Goal: Task Accomplishment & Management: Manage account settings

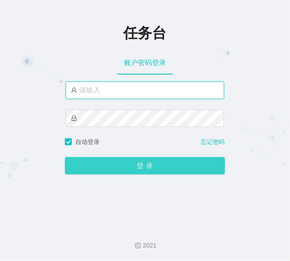
type input "admin"
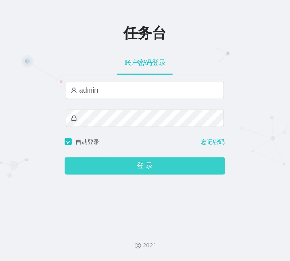
click at [137, 87] on button "登 录" at bounding box center [145, 165] width 160 height 17
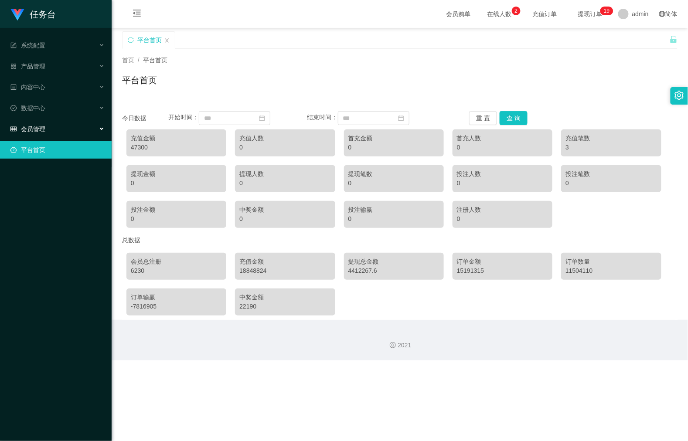
click at [63, 87] on div "会员管理" at bounding box center [56, 128] width 112 height 17
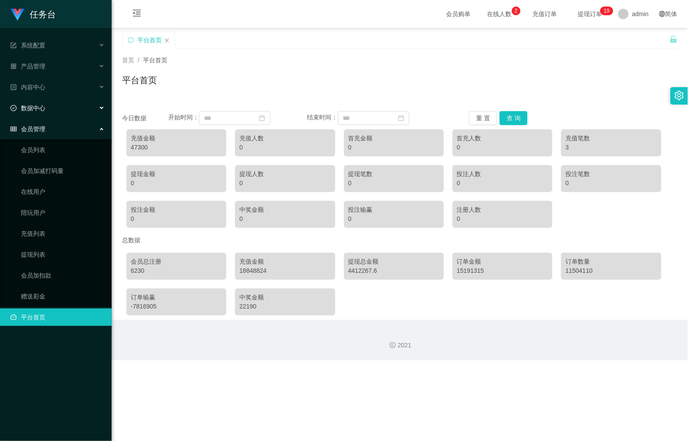
click at [65, 87] on div "数据中心" at bounding box center [56, 107] width 112 height 17
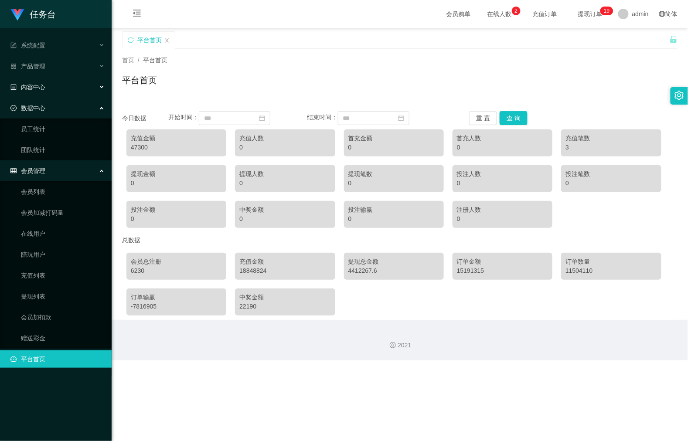
click at [79, 78] on div "内容中心" at bounding box center [56, 86] width 112 height 17
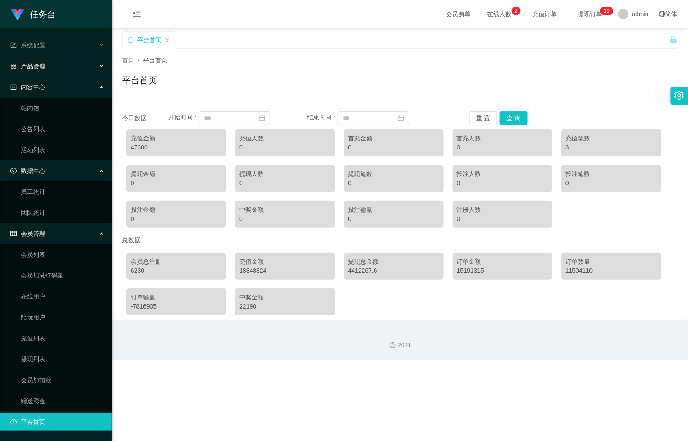
click at [81, 62] on div "产品管理" at bounding box center [56, 66] width 112 height 17
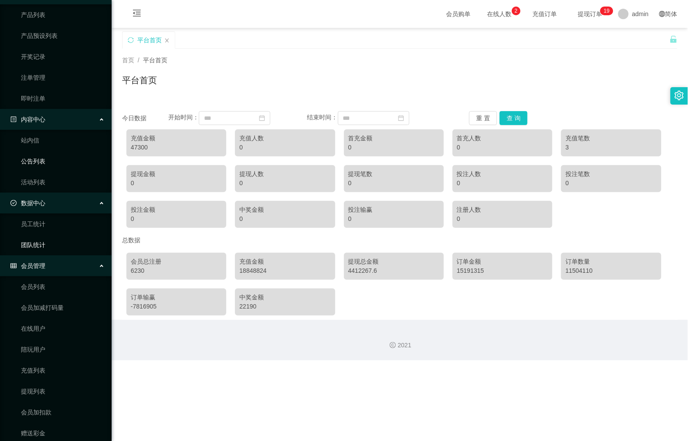
scroll to position [101, 0]
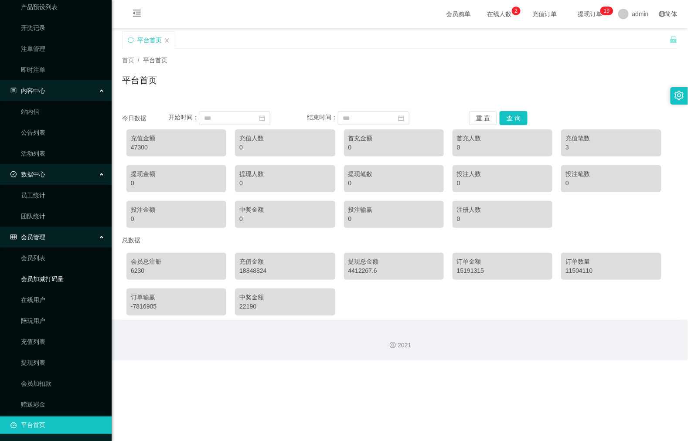
click at [61, 87] on link "会员加减打码量" at bounding box center [63, 278] width 84 height 17
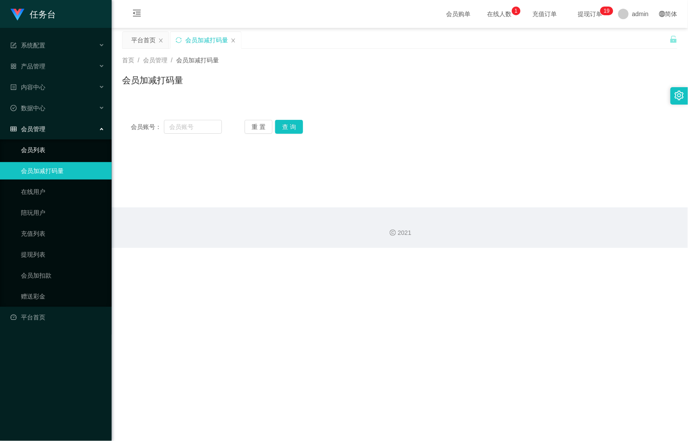
click at [51, 87] on link "会员列表" at bounding box center [63, 149] width 84 height 17
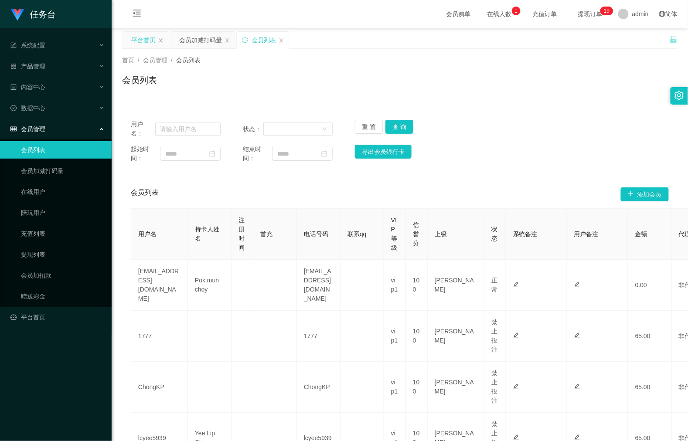
click at [166, 41] on div "平台首页" at bounding box center [146, 40] width 46 height 17
click at [164, 41] on div "平台首页" at bounding box center [146, 40] width 46 height 17
click at [160, 42] on icon "图标: close" at bounding box center [160, 40] width 3 height 4
click at [61, 87] on link "提现列表" at bounding box center [63, 254] width 84 height 17
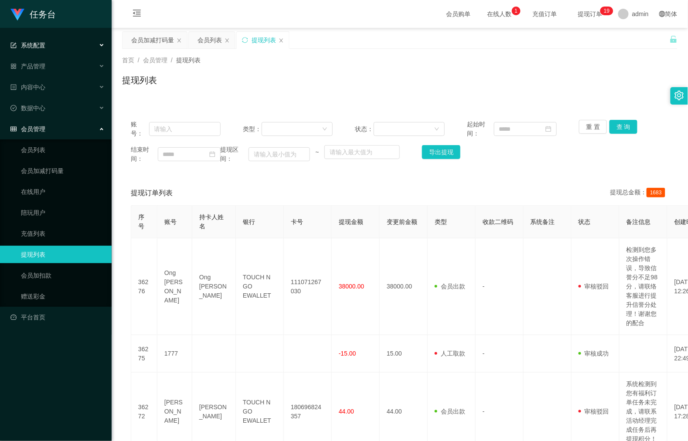
click at [57, 51] on div "系统配置" at bounding box center [56, 45] width 112 height 17
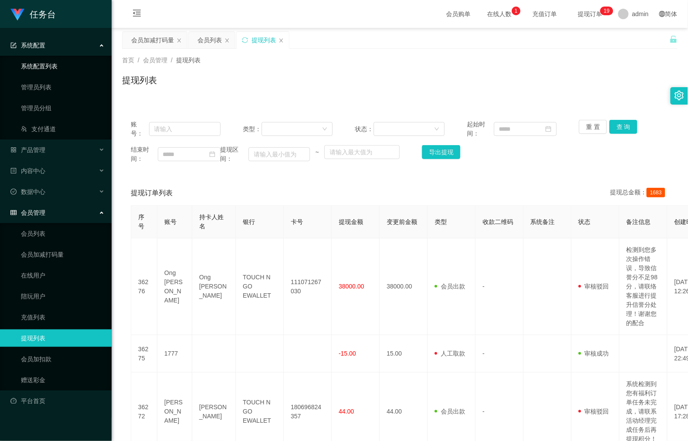
click at [55, 62] on link "系统配置列表" at bounding box center [63, 66] width 84 height 17
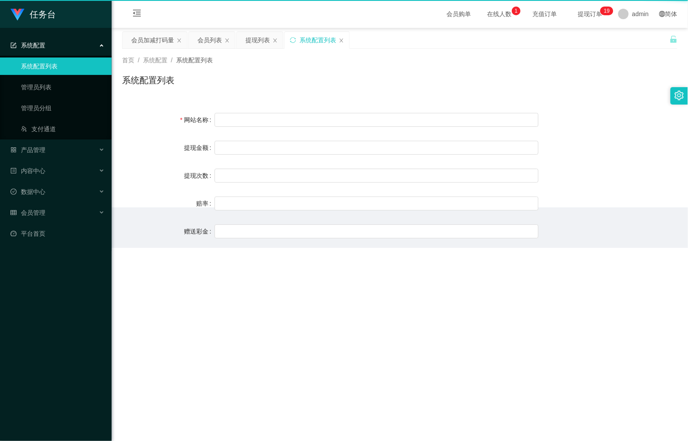
type input "任务台"
type input "10"
type input "1000000"
type input "100"
type input "0"
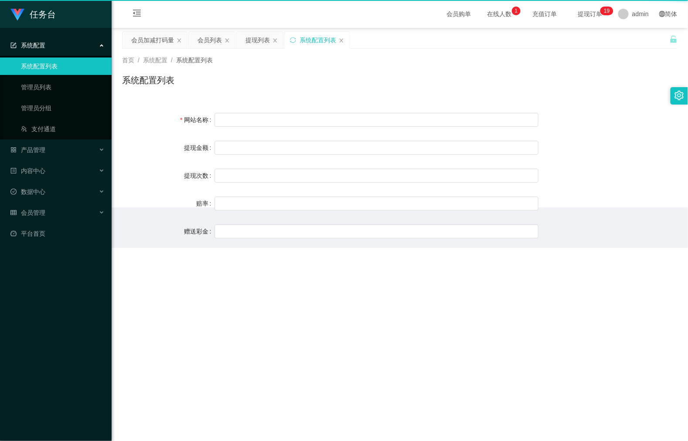
type input "[URL][DOMAIN_NAME]"
type input "平台工作台使用规则"
type input "为保障用户权益及平台运营秩序，请您严格遵守以下工作台使用规范："
type input "一、提现规则 最低提现限制：工作台账户积分满 10 积分后方可申请提现。"
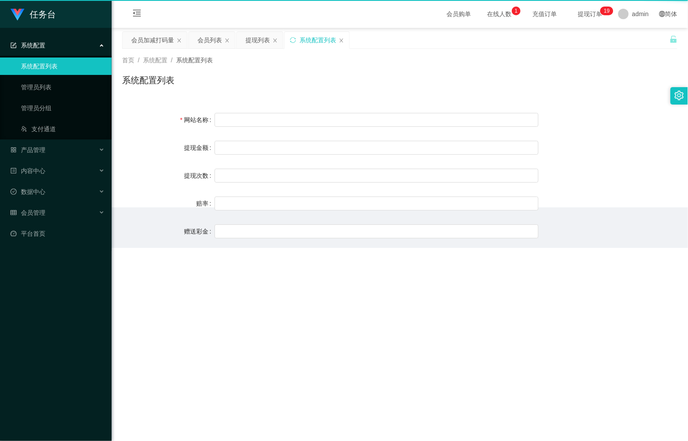
type input "二、积分管理 首次高额积分提醒：当工作台账户积分首次超过 5,000 积分时，请联系活动经理进行提现。用户需联系平台活动经理进行手动审核及分笔提现。"
type input "三、任务接单规范 下单须知："
type input "所有任务需严格按照平台活动经理的指导流程进行操作。"
type input "严禁私下接单、绕过系统或通过非官方渠道接单（如通过个人账号、自行匹配等方式）。"
type input "·违规操作可能导致任务失败，并视情节冻结工作台账户或永久封禁账号。"
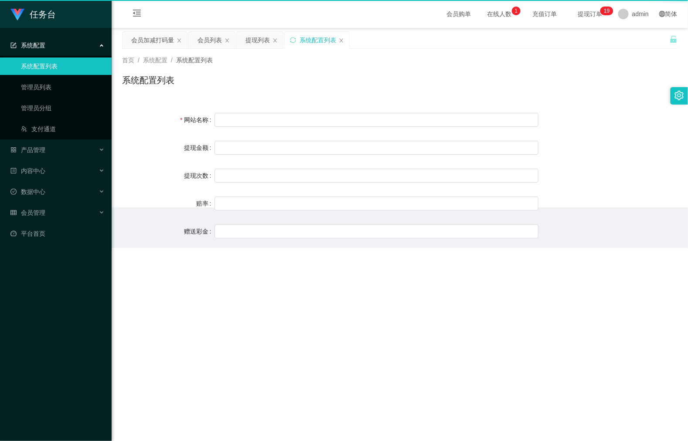
type input "系统任务对接要求："
type input "若未按指导流程操作或擅自修改操作步骤，系统将无法正确识别并分配任务，导致任务失败。"
type input "·因此类行为造成损失，平台将不予补偿，且有权限制或终止用户账号的工作权限。"
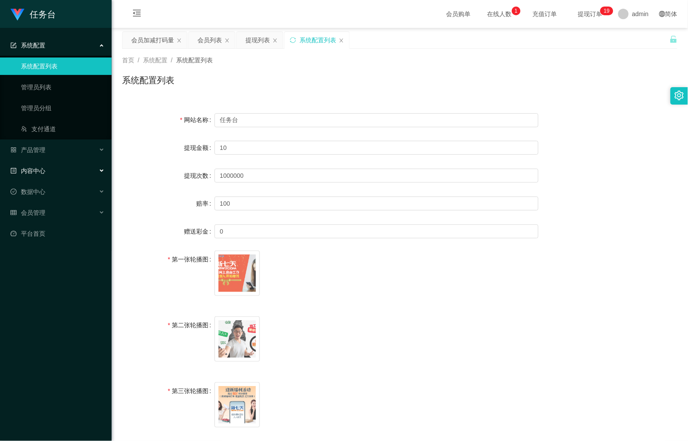
click at [63, 87] on div "内容中心" at bounding box center [56, 170] width 112 height 17
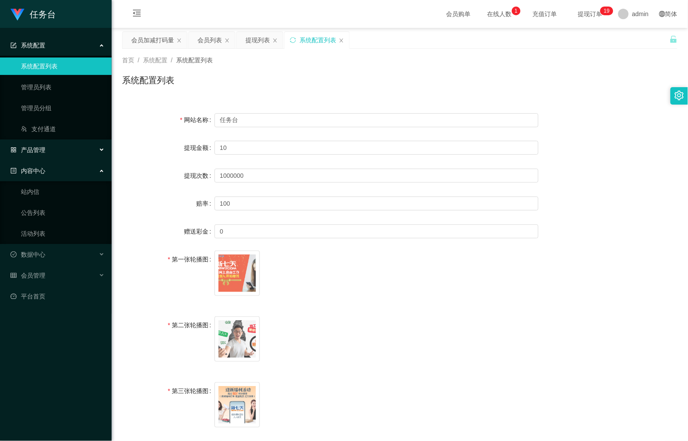
click at [65, 87] on div "产品管理" at bounding box center [56, 149] width 112 height 17
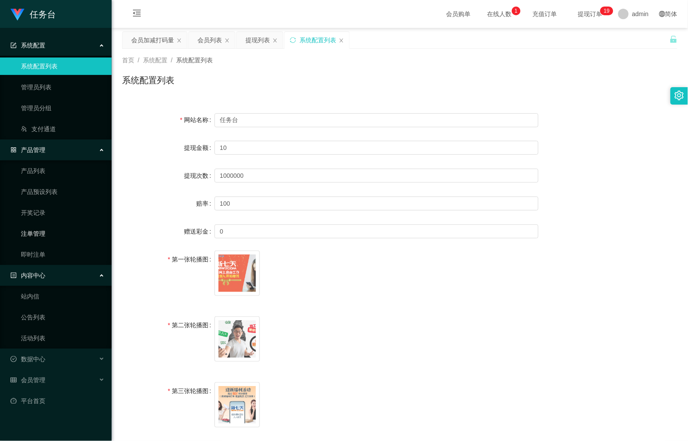
click at [51, 87] on link "注单管理" at bounding box center [63, 233] width 84 height 17
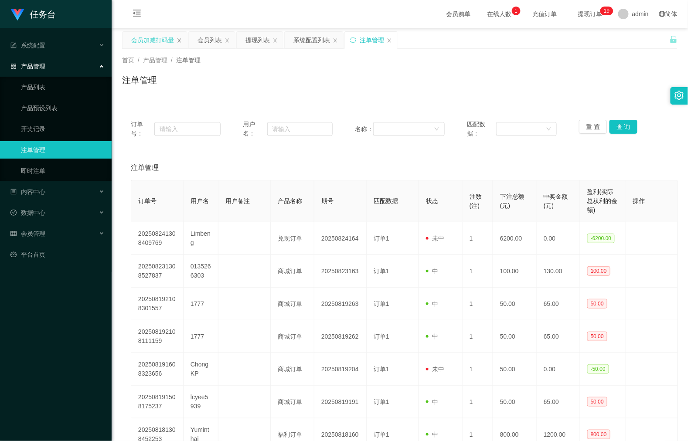
click at [149, 39] on div "会员加减打码量" at bounding box center [152, 40] width 43 height 17
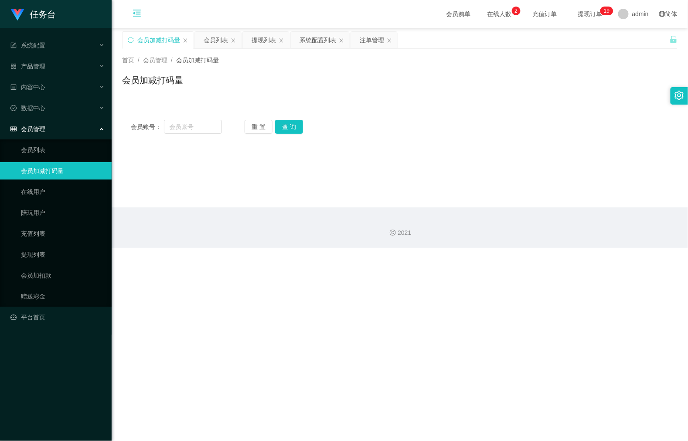
click at [140, 6] on icon "图标: menu-fold" at bounding box center [137, 14] width 30 height 28
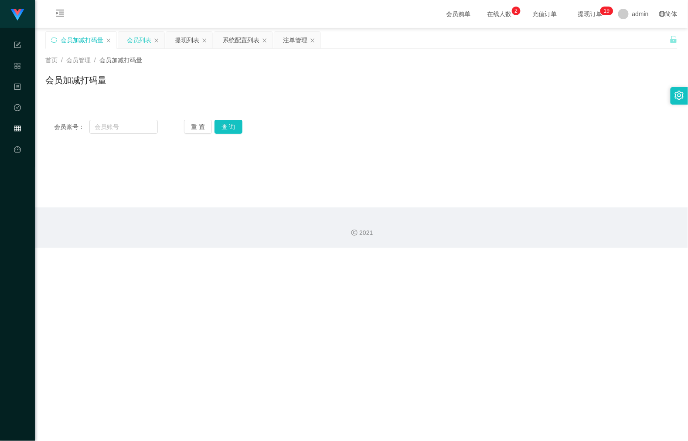
click at [135, 41] on div "会员列表" at bounding box center [139, 40] width 24 height 17
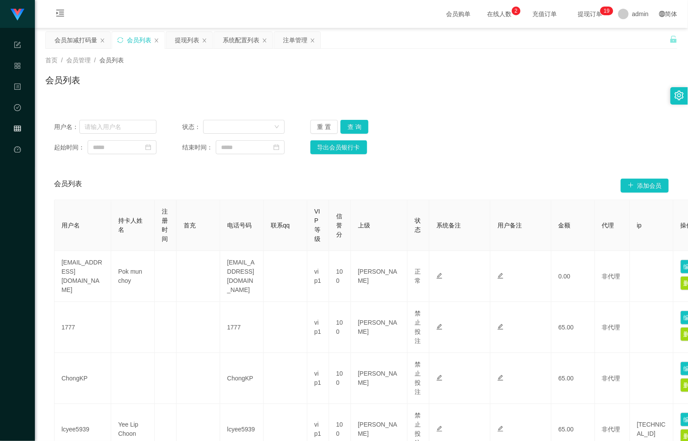
click at [290, 79] on div "会员列表" at bounding box center [361, 84] width 632 height 20
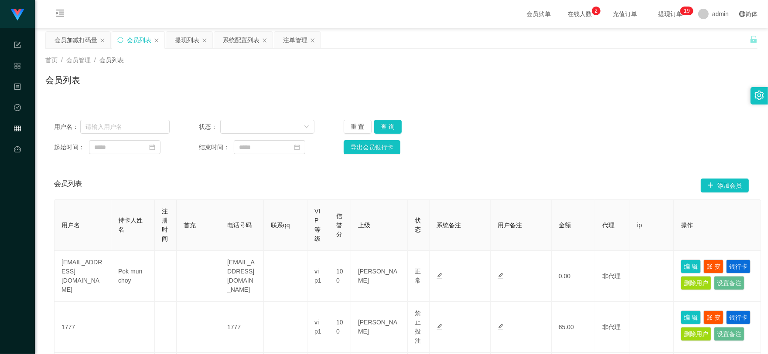
click at [290, 77] on div "会员列表" at bounding box center [401, 84] width 712 height 20
